Goal: Task Accomplishment & Management: Manage account settings

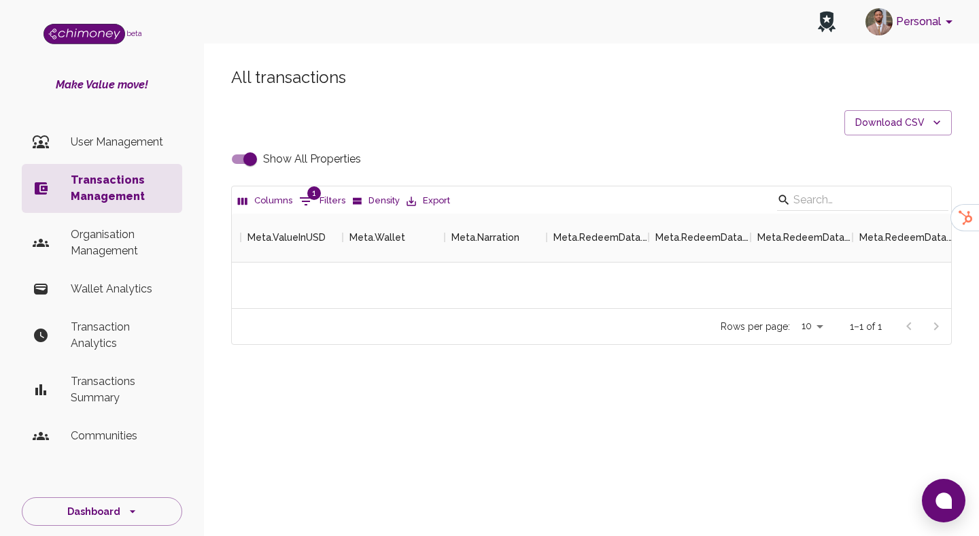
scroll to position [95, 720]
click at [99, 146] on p "User Management" at bounding box center [121, 142] width 101 height 16
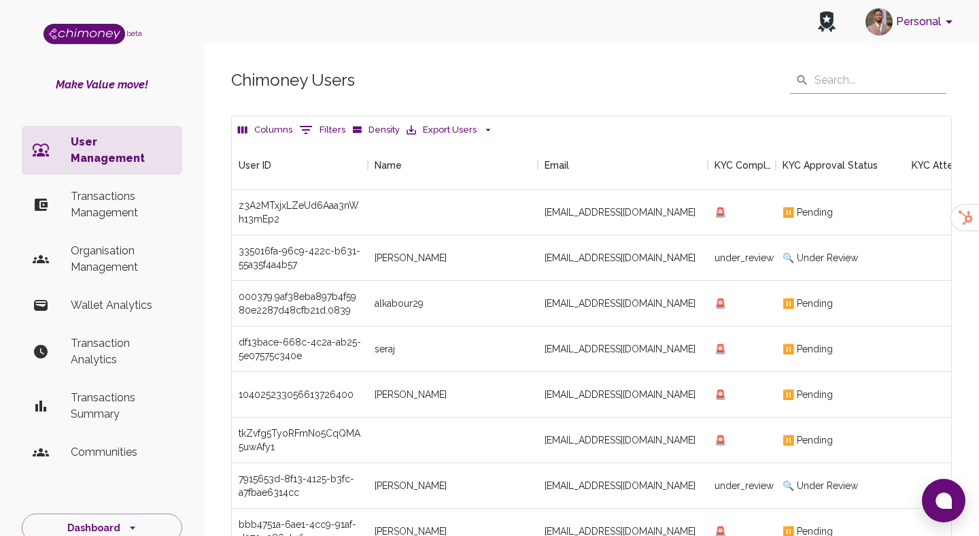
scroll to position [505, 720]
click at [309, 130] on icon "Show filters" at bounding box center [306, 130] width 16 height 16
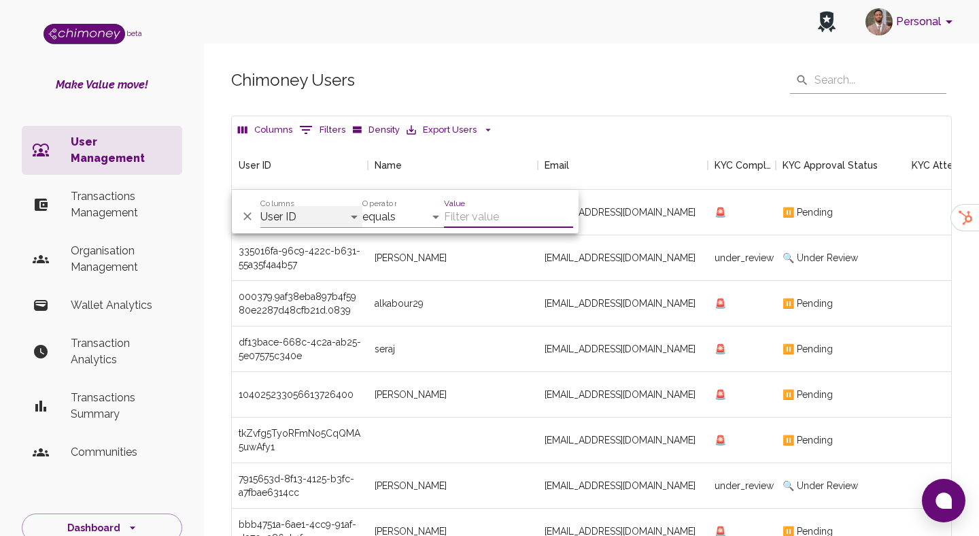
click at [300, 216] on select "User ID Name Email KYC Completed KYC Approval Status KYC Attempts Join date Upd…" at bounding box center [311, 217] width 102 height 22
click at [306, 209] on select "User ID Name Email KYC Completed KYC Approval Status KYC Attempts Join date Upd…" at bounding box center [311, 217] width 102 height 22
select select "email"
click at [384, 223] on select "contains equals starts with is any of" at bounding box center [403, 217] width 82 height 22
click at [513, 213] on input "Value" at bounding box center [508, 217] width 129 height 22
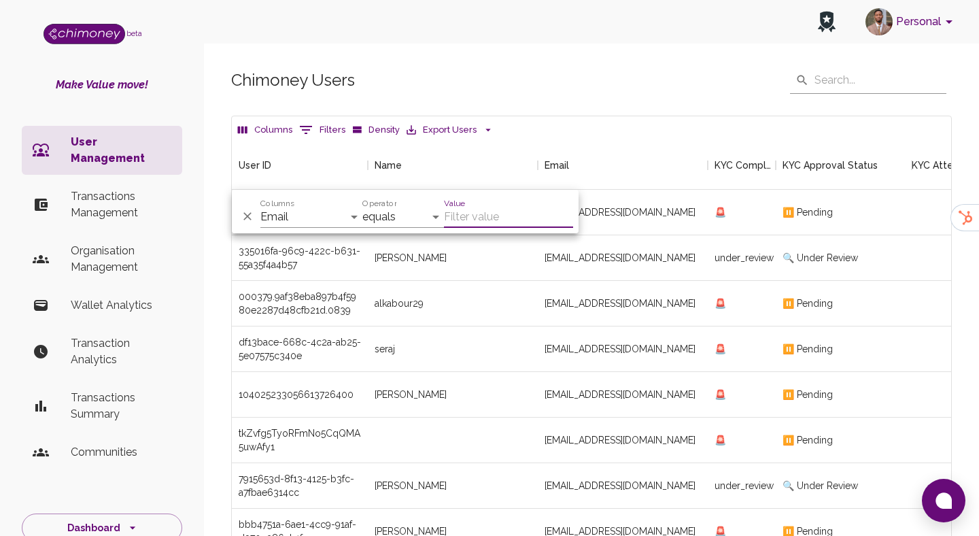
paste input "[EMAIL_ADDRESS][DOMAIN_NAME]"
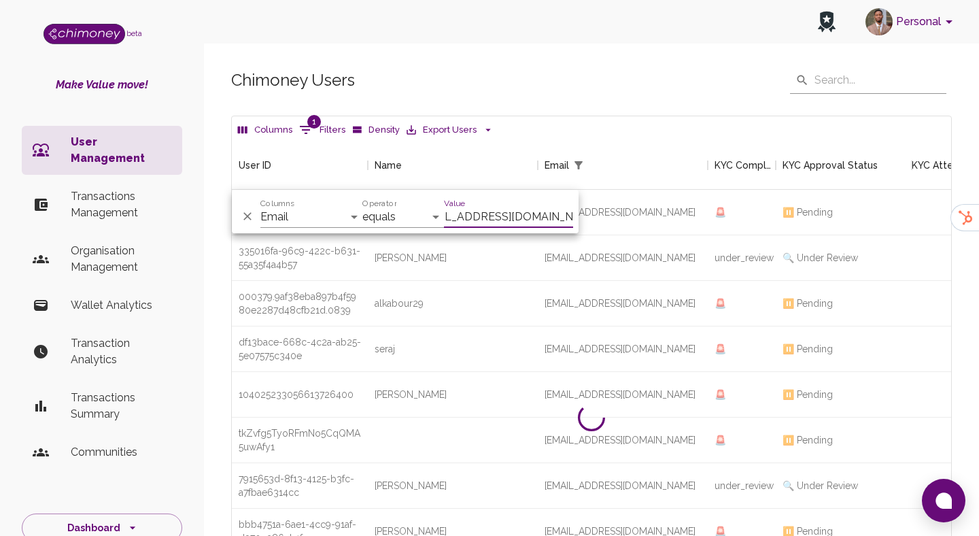
scroll to position [95, 720]
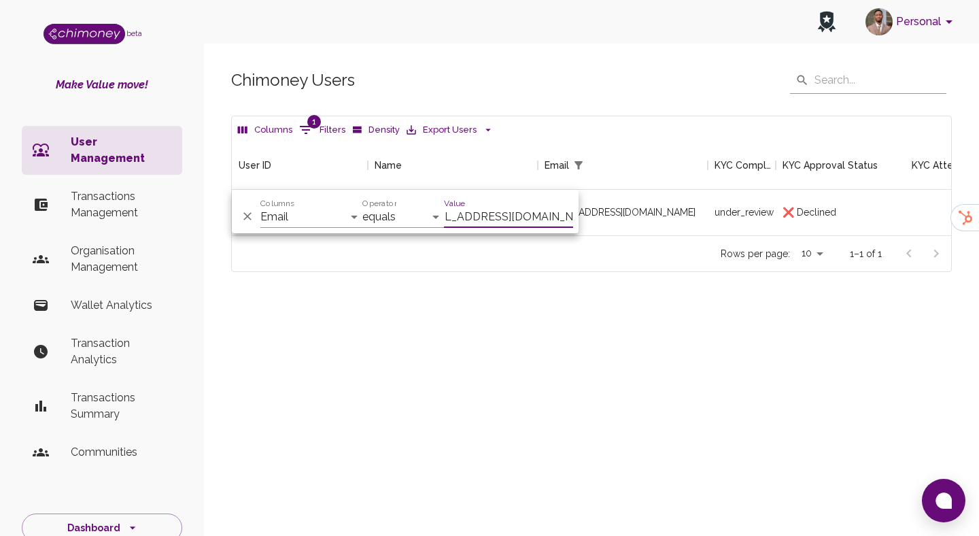
type input "[EMAIL_ADDRESS][DOMAIN_NAME]"
click at [626, 295] on div "Chimoney Users ​ ​ Columns 1 Filters Density Export Users User ID Name Email KY…" at bounding box center [591, 192] width 775 height 317
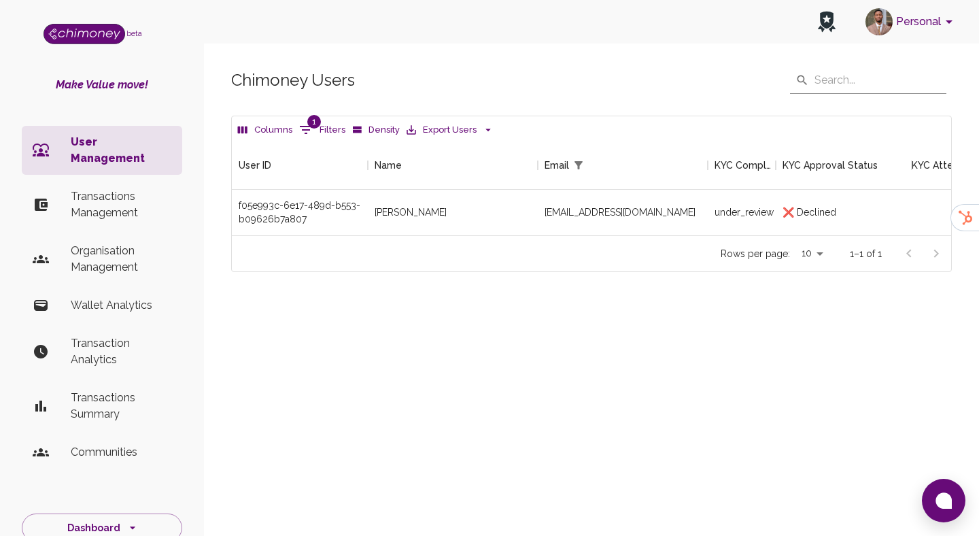
click at [110, 188] on p "Transactions Management" at bounding box center [121, 204] width 101 height 33
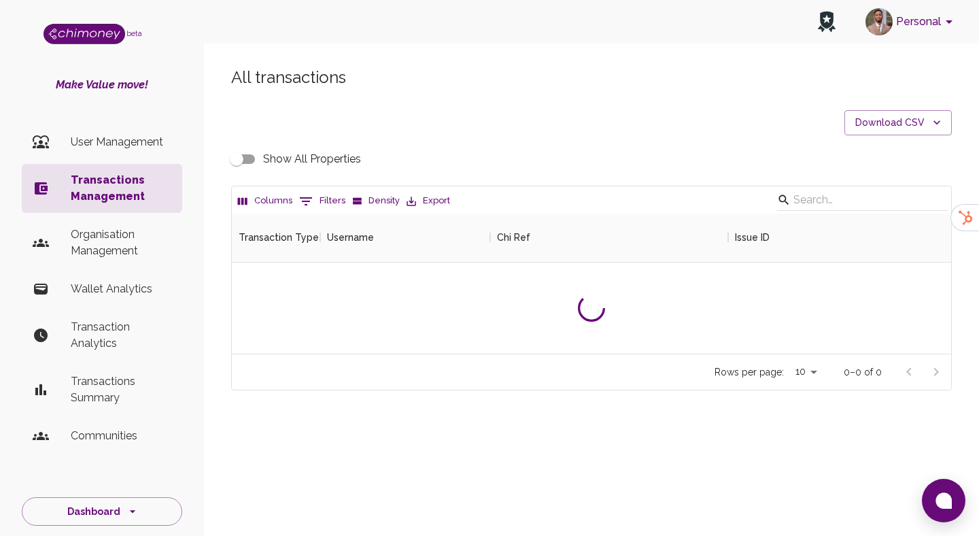
scroll to position [140, 720]
click at [299, 428] on div "All transactions Download CSV Show All Properties Columns 0 Filters Density Exp…" at bounding box center [591, 251] width 775 height 435
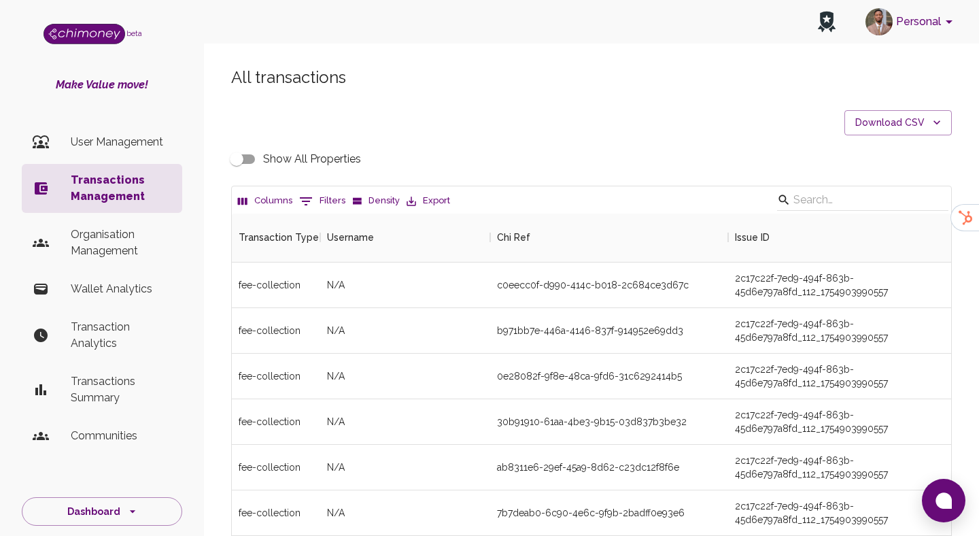
scroll to position [505, 720]
click at [317, 198] on button "0 Filters" at bounding box center [322, 201] width 53 height 22
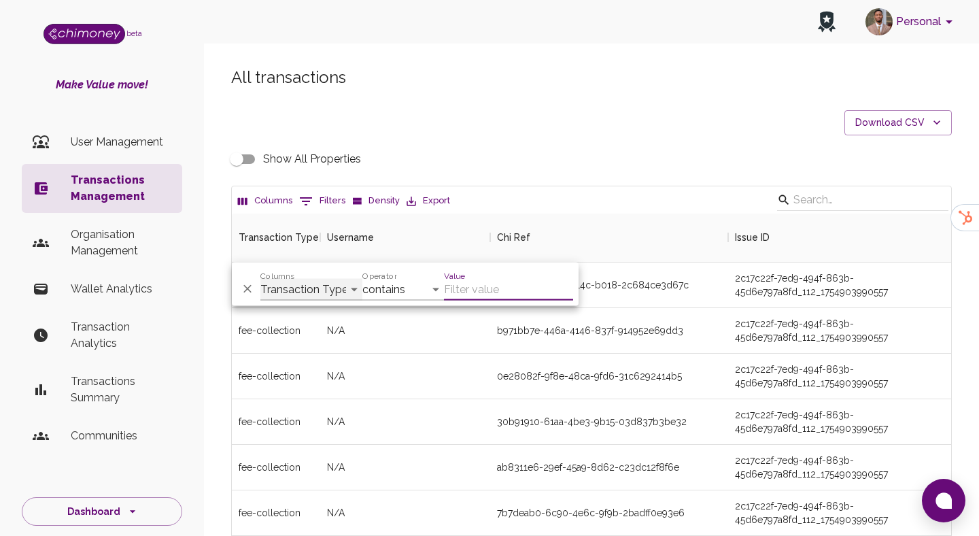
click at [330, 286] on select "Transaction Type Username Chi Ref Issue ID Value Amount Currency Fee ($) FX Rat…" at bounding box center [311, 290] width 102 height 22
select select "email"
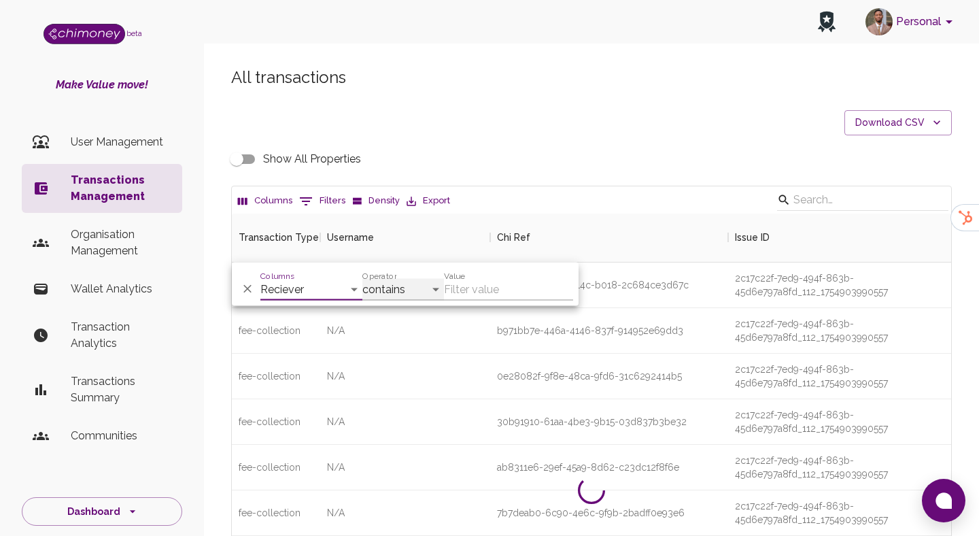
click at [398, 279] on select "contains equals starts with ends with is empty is not empty is any of" at bounding box center [403, 290] width 82 height 22
select select "equals"
click at [444, 292] on input "Value" at bounding box center [508, 290] width 129 height 22
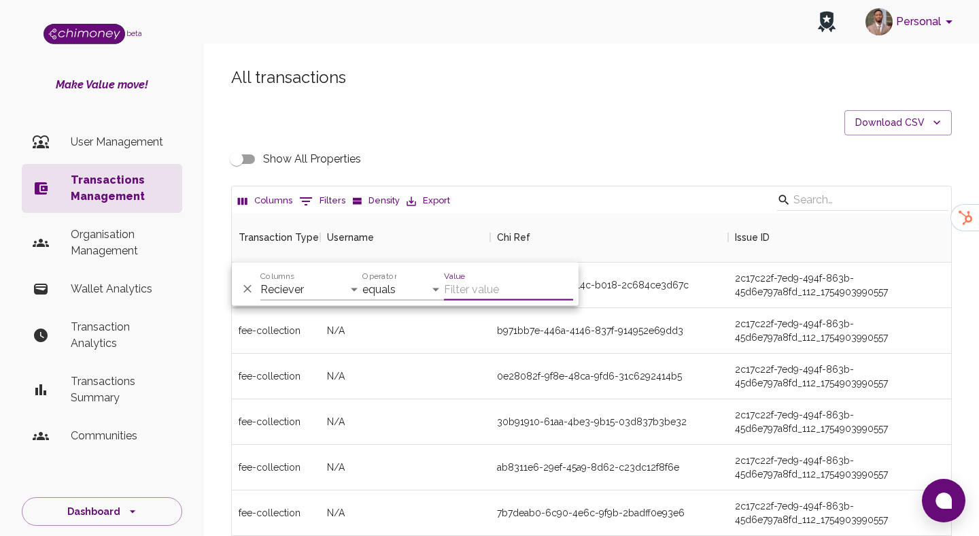
paste input "[EMAIL_ADDRESS][DOMAIN_NAME]"
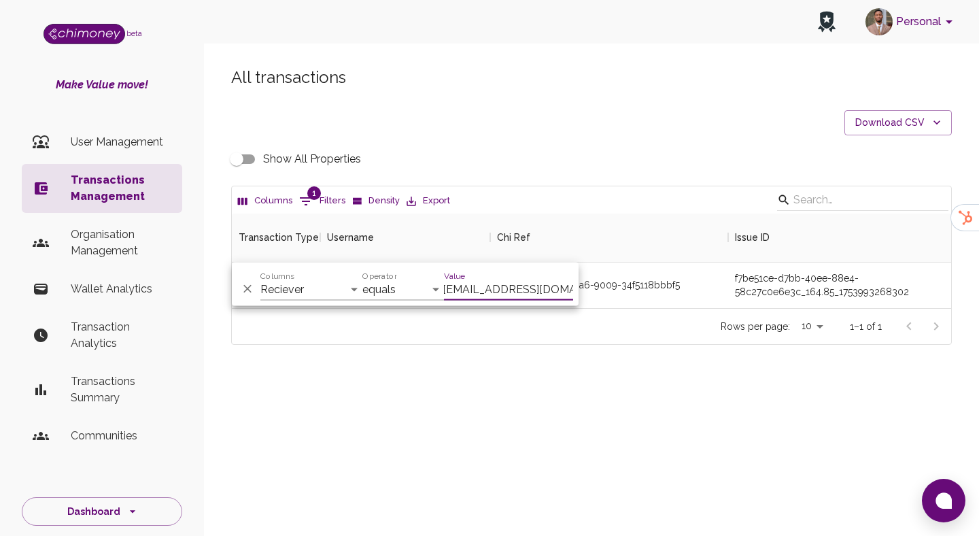
scroll to position [95, 720]
type input "[EMAIL_ADDRESS][DOMAIN_NAME]"
click at [476, 350] on div "All transactions Download CSV Show All Properties Columns 1 Filters Density Exp…" at bounding box center [591, 229] width 775 height 390
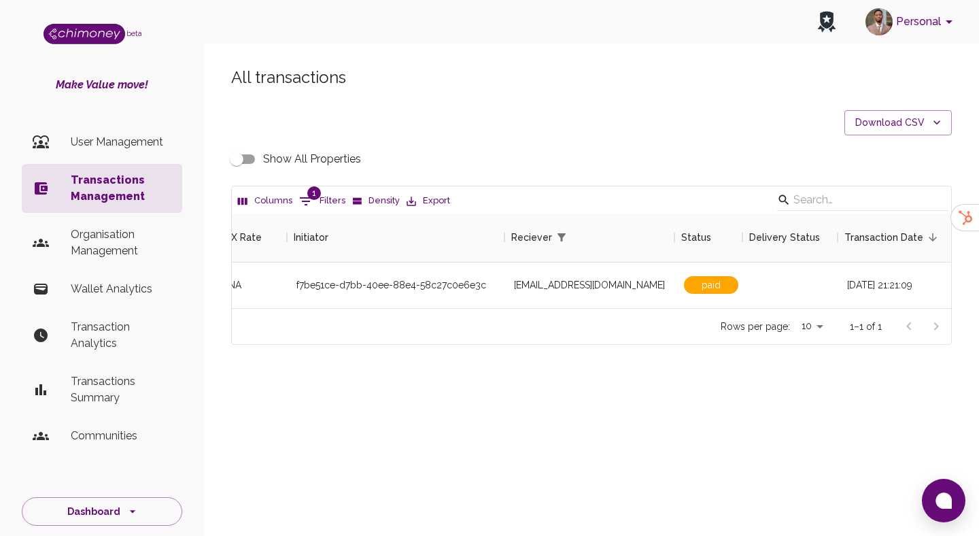
scroll to position [0, 1002]
click at [140, 141] on p "User Management" at bounding box center [121, 142] width 101 height 16
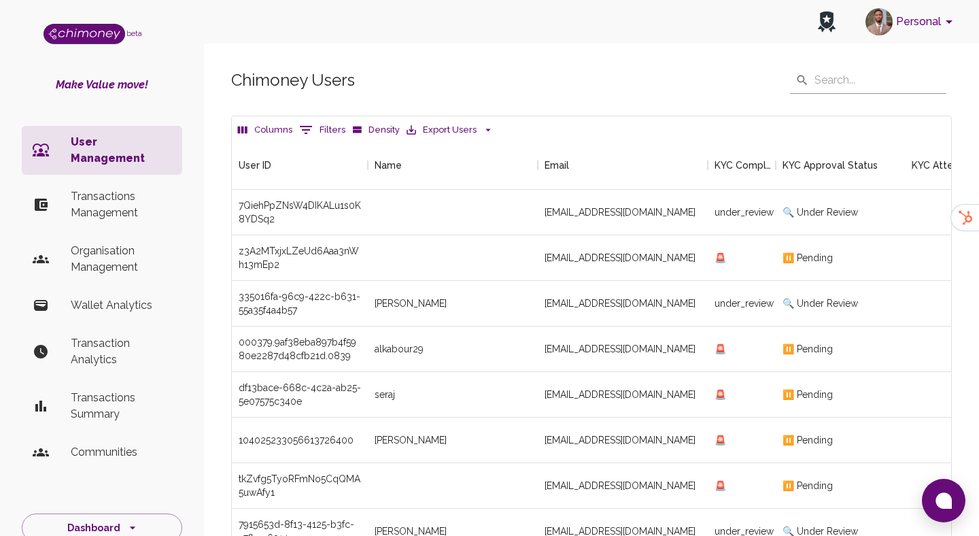
scroll to position [505, 720]
click at [305, 132] on icon "Show filters" at bounding box center [306, 130] width 16 height 16
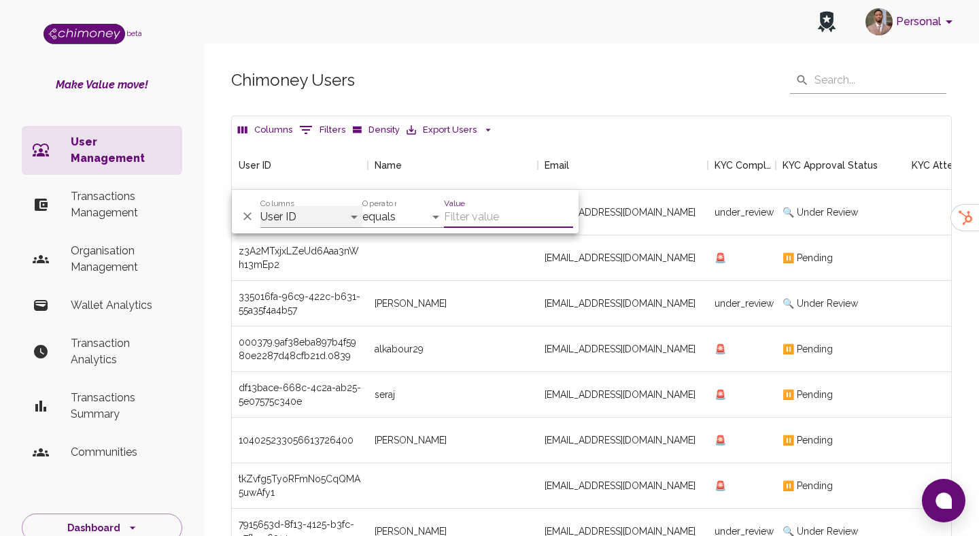
click at [284, 220] on select "User ID Name Email KYC Completed KYC Approval Status KYC Attempts Join date Upd…" at bounding box center [311, 217] width 102 height 22
select select "email"
click at [395, 218] on select "contains equals starts with is any of" at bounding box center [403, 217] width 82 height 22
click at [472, 206] on input "Value" at bounding box center [508, 217] width 129 height 22
paste input "[EMAIL_ADDRESS][DOMAIN_NAME]"
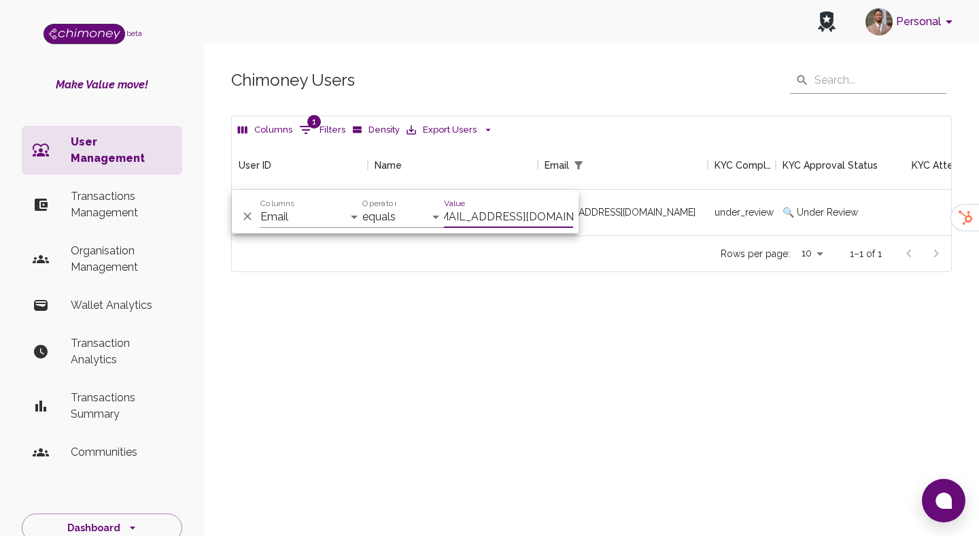
scroll to position [95, 720]
type input "[EMAIL_ADDRESS][DOMAIN_NAME]"
click at [477, 277] on div "Chimoney Users ​ ​ Columns 1 Filters Density Export Users User ID Name Email KY…" at bounding box center [591, 192] width 775 height 317
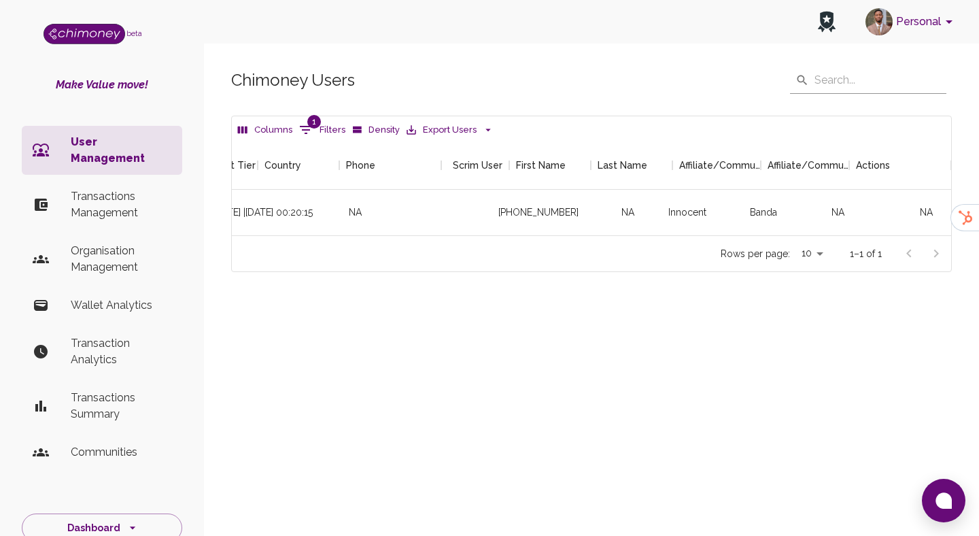
scroll to position [0, 1606]
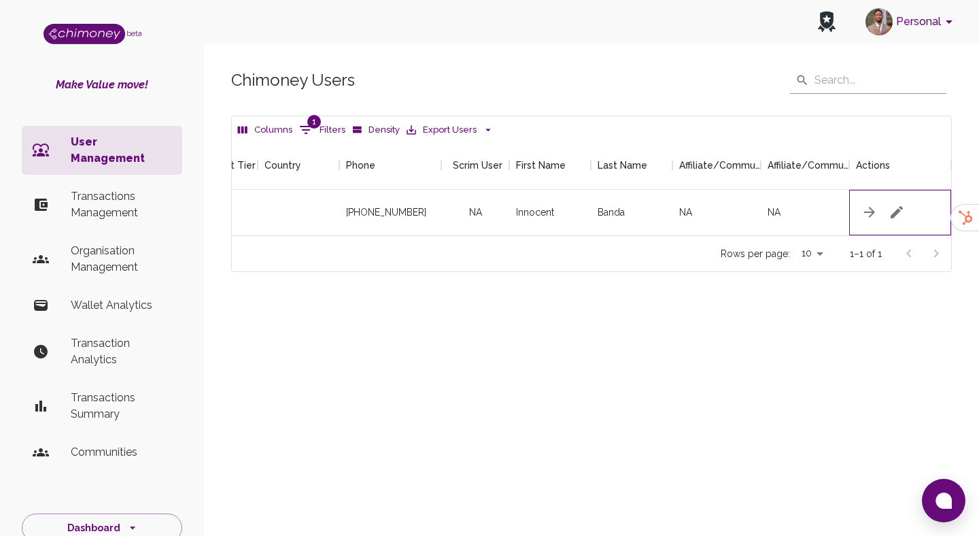
click at [911, 205] on div at bounding box center [900, 213] width 102 height 46
click at [907, 209] on button "button" at bounding box center [896, 212] width 27 height 27
click at [897, 212] on icon "button" at bounding box center [897, 212] width 12 height 12
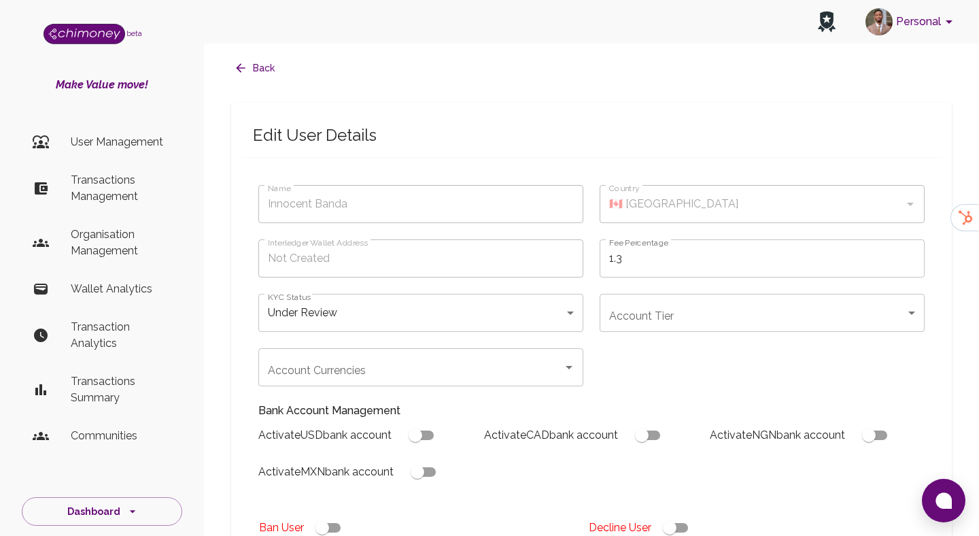
type input "Innocent Banda"
type input "under_review"
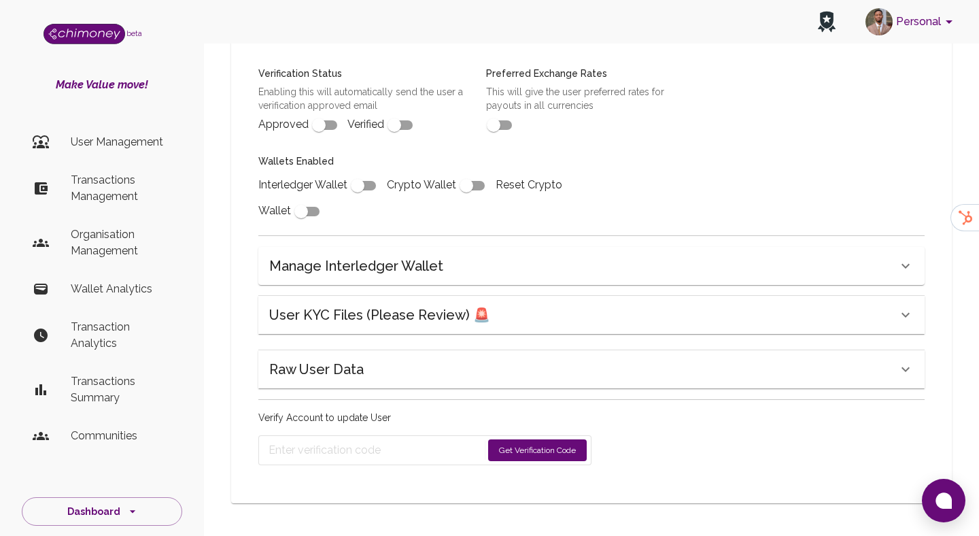
click at [392, 311] on h6 "User KYC Files (Please Review) 🚨" at bounding box center [379, 315] width 221 height 22
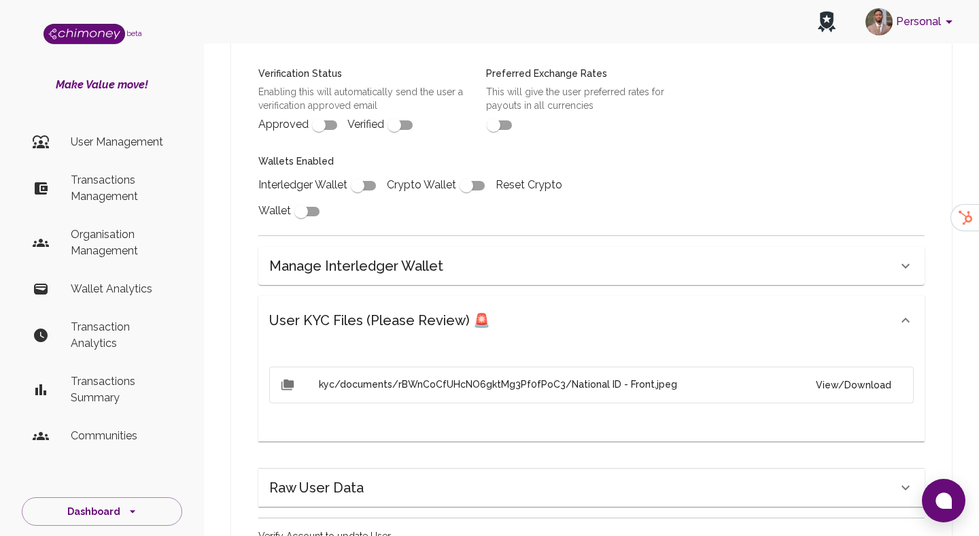
click at [849, 379] on button "View/Download" at bounding box center [853, 385] width 97 height 25
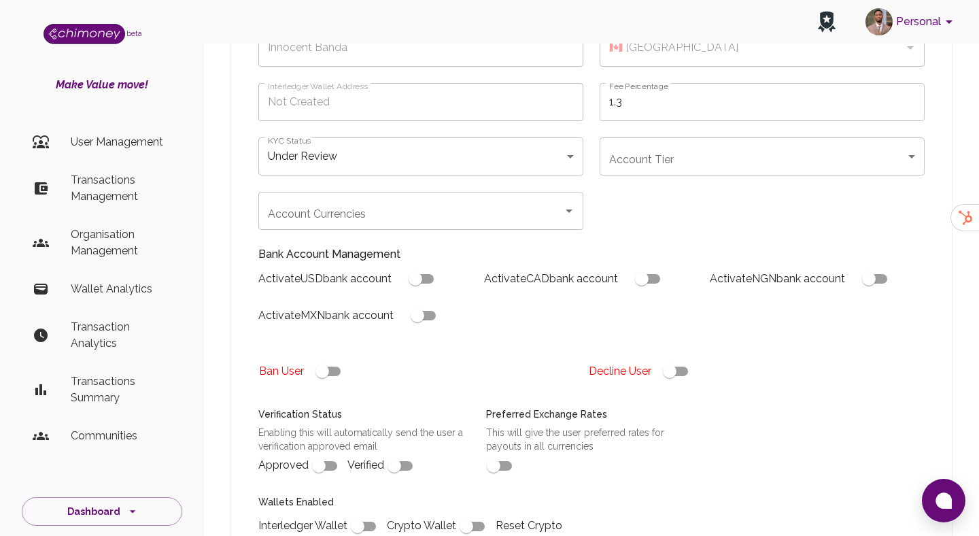
scroll to position [165, 0]
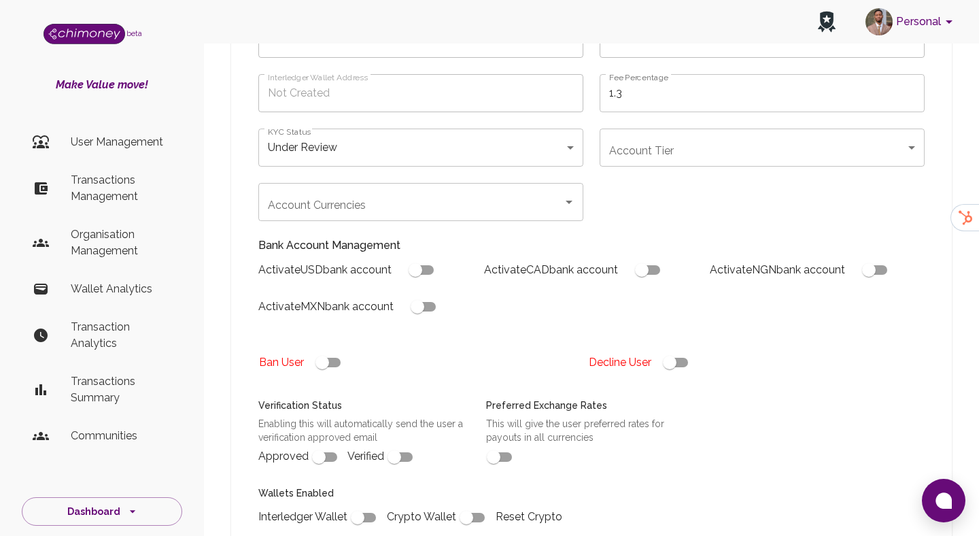
click at [680, 364] on input "checkbox" at bounding box center [670, 363] width 78 height 26
checkbox input "false"
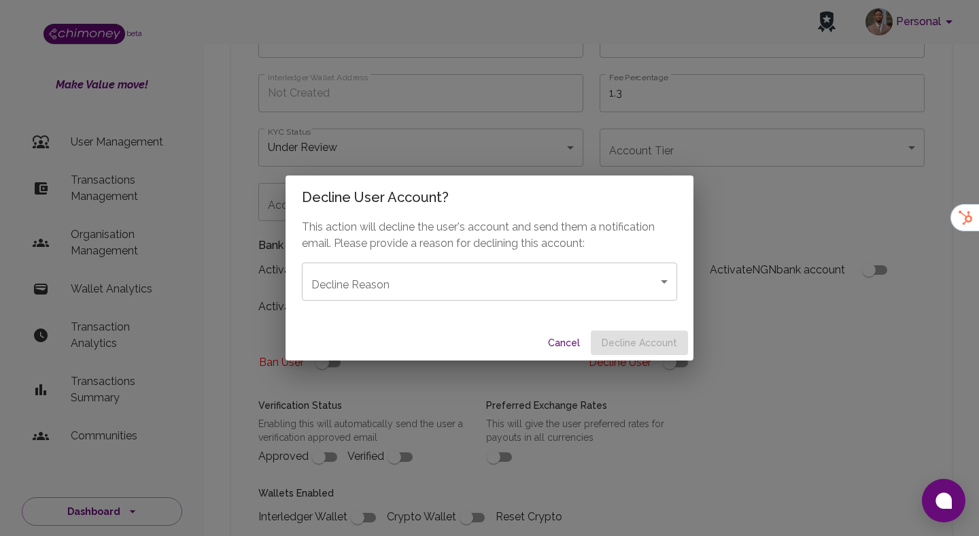
click at [626, 328] on div "Cancel Decline Account" at bounding box center [490, 343] width 408 height 36
click at [599, 293] on body "Personal beta Make Value move! User Management Transactions Management Organisa…" at bounding box center [489, 535] width 979 height 1400
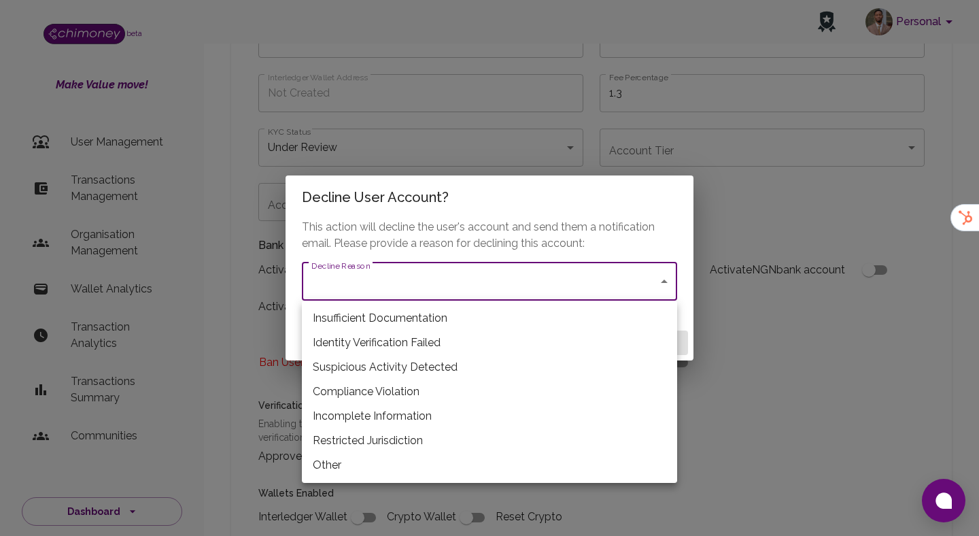
click at [469, 439] on li "Restricted Jurisdiction" at bounding box center [489, 440] width 375 height 24
type input "restricted_jurisdiction"
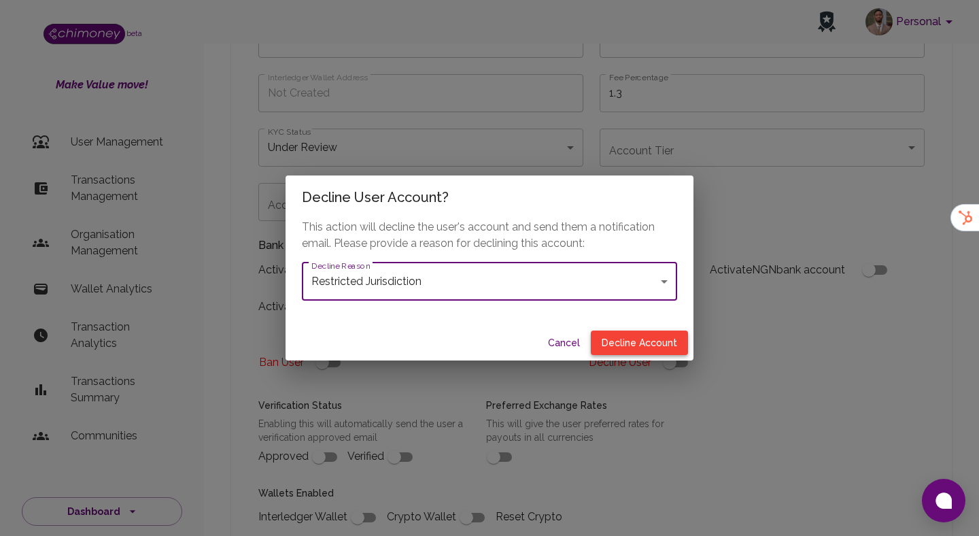
click at [669, 345] on button "Decline Account" at bounding box center [639, 343] width 97 height 25
type input "declined"
checkbox input "true"
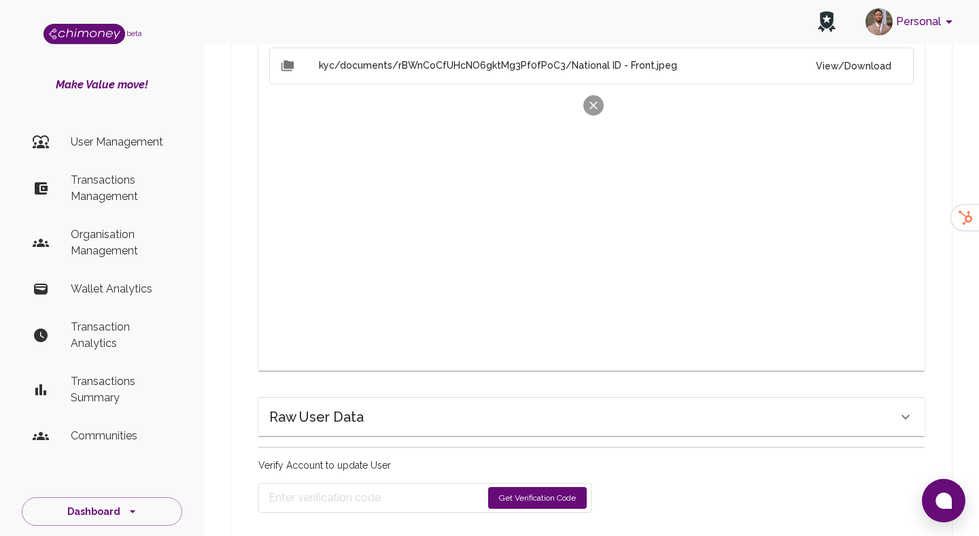
scroll to position [776, 0]
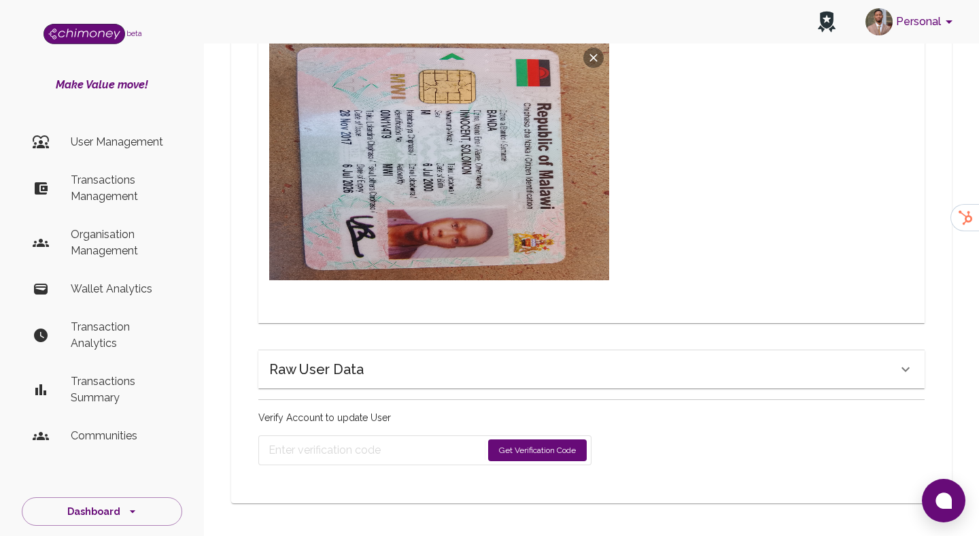
click at [542, 458] on button "Get Verification Code" at bounding box center [537, 450] width 99 height 22
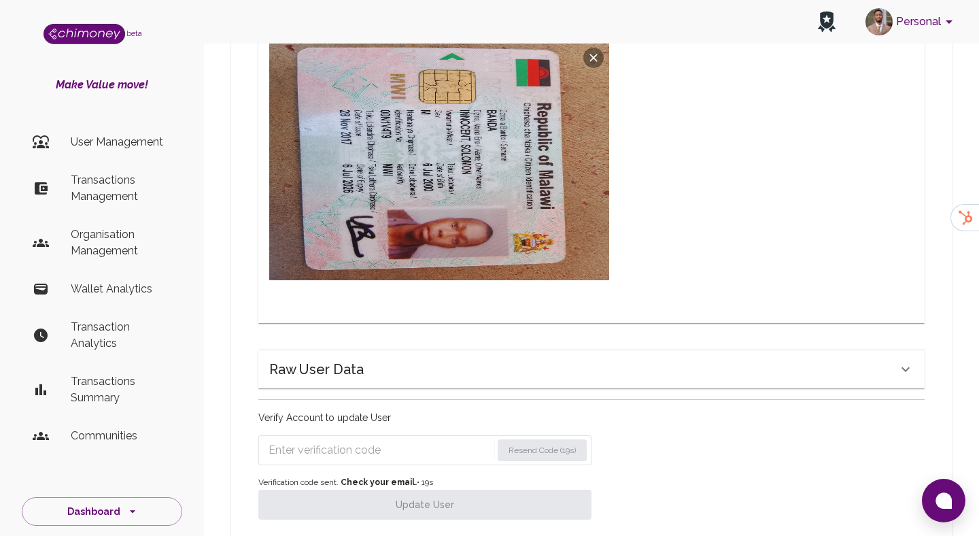
click at [399, 448] on input "Enter verification code" at bounding box center [380, 450] width 223 height 22
paste input "4472"
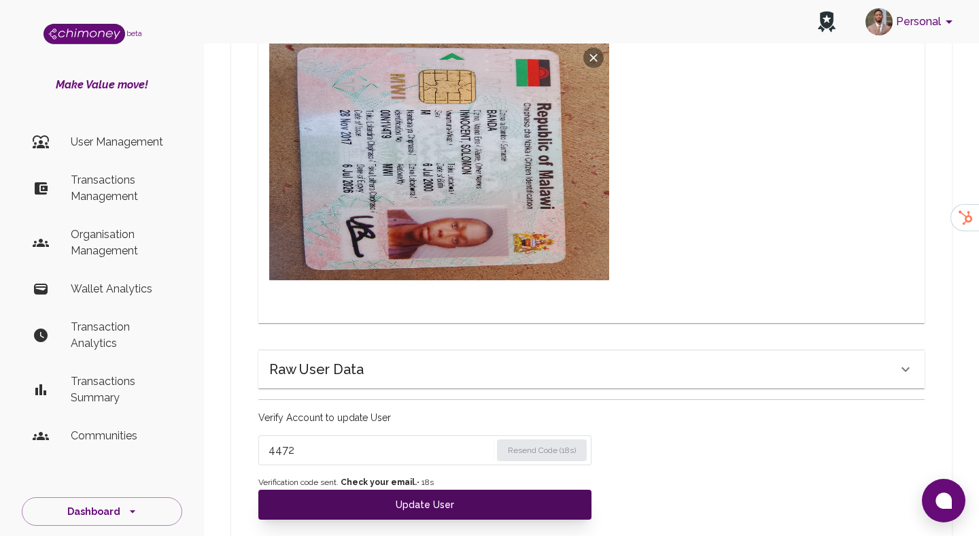
type input "4472"
click at [349, 505] on button "Update User" at bounding box center [424, 505] width 333 height 30
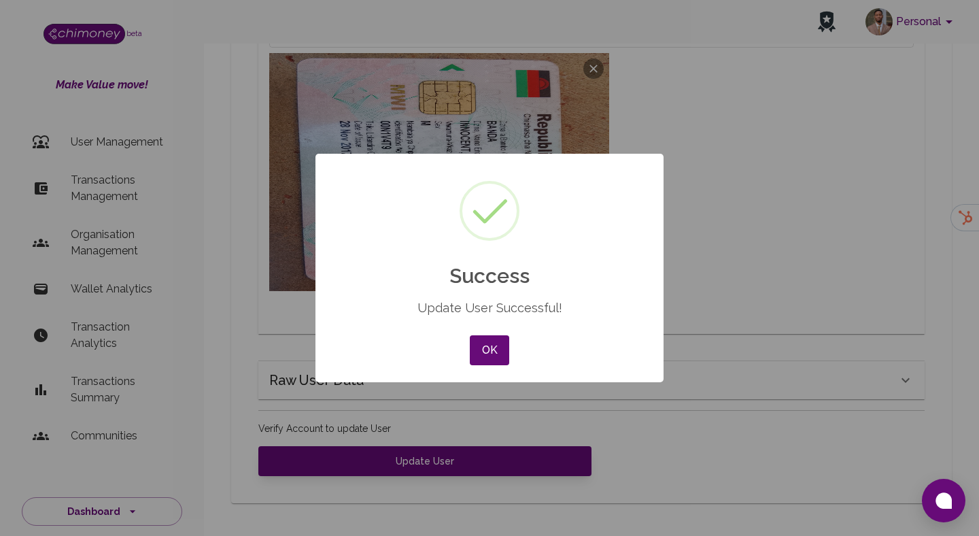
scroll to position [765, 0]
click at [490, 342] on button "OK" at bounding box center [489, 350] width 39 height 30
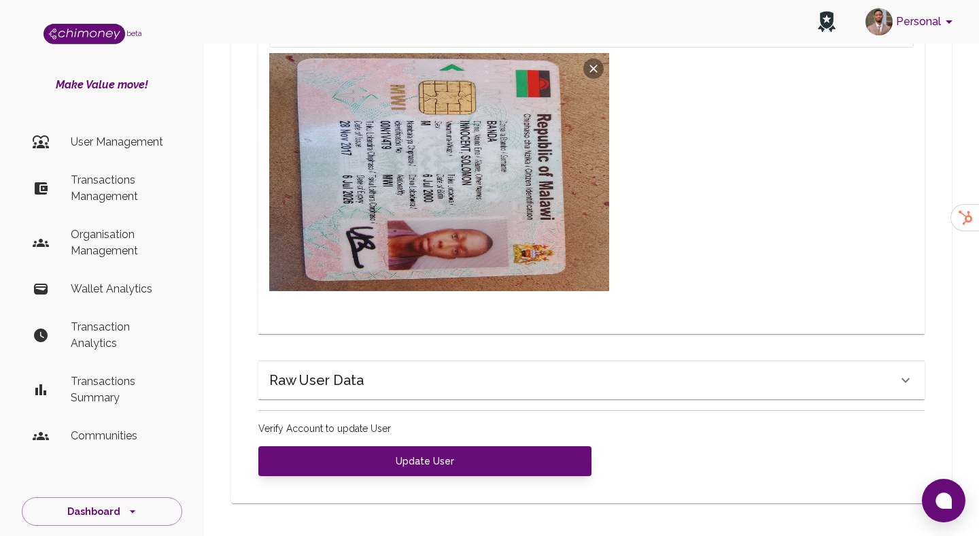
click at [125, 133] on li "User Management" at bounding box center [102, 142] width 160 height 33
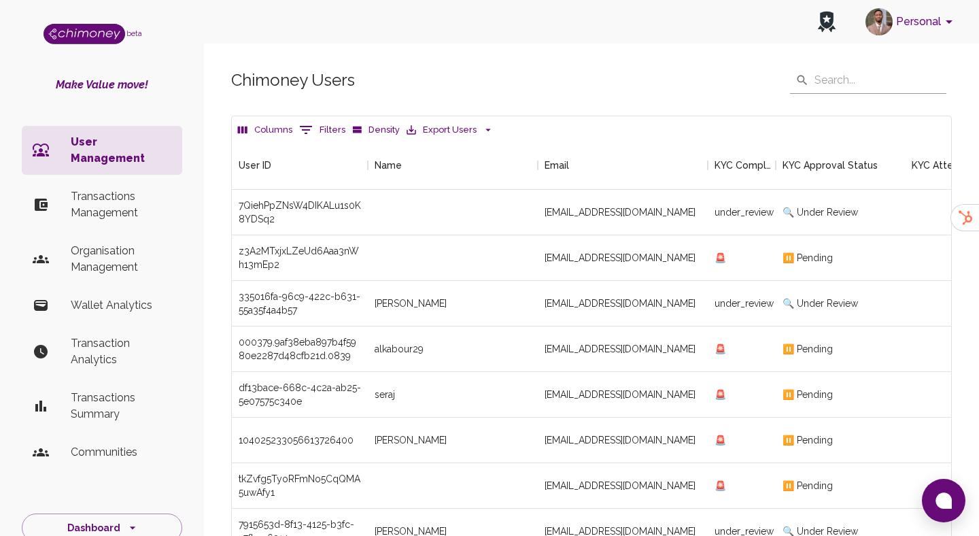
scroll to position [505, 720]
click at [100, 192] on p "Transactions Management" at bounding box center [121, 204] width 101 height 33
